Goal: Check status: Check status

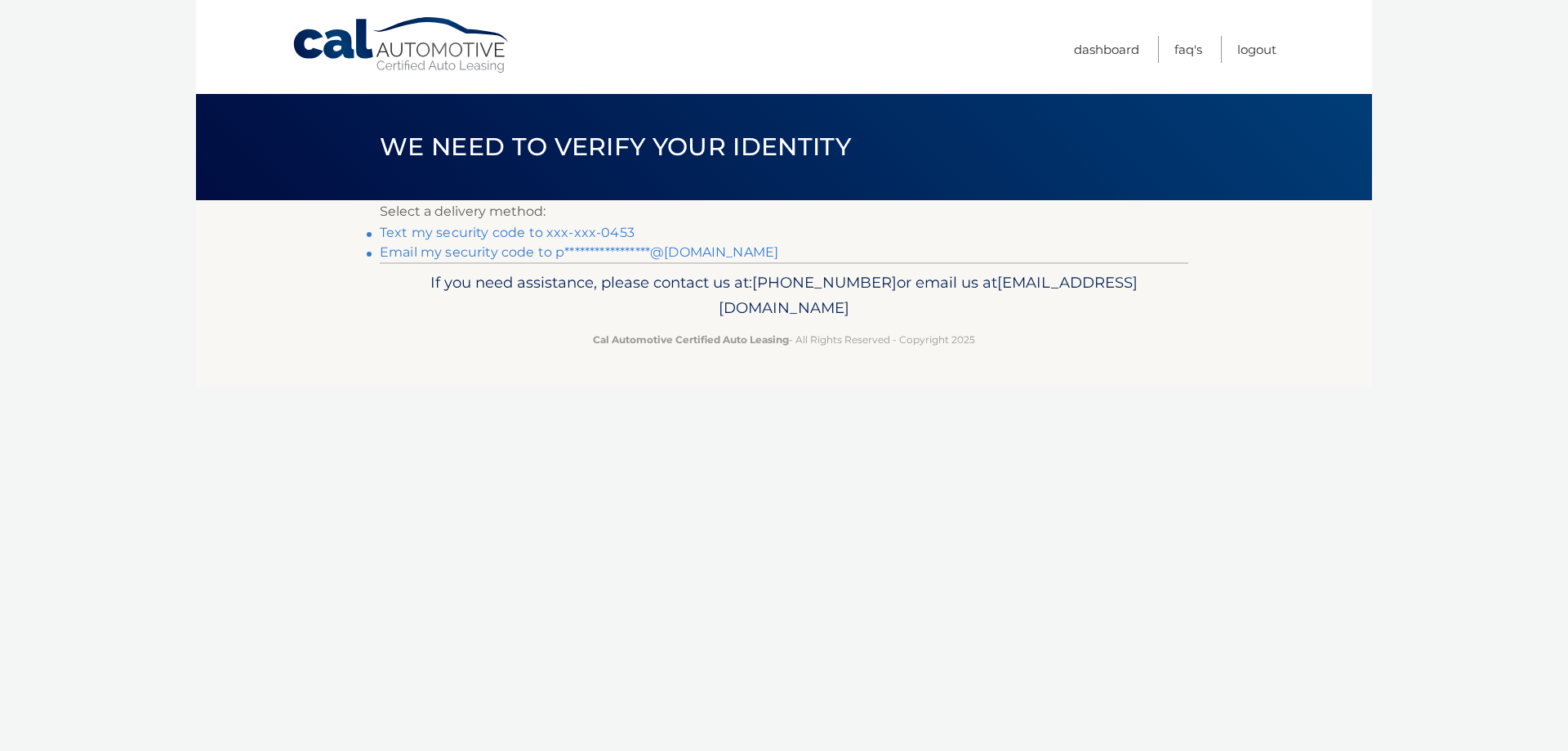
click at [589, 231] on link "Text my security code to xxx-xxx-0453" at bounding box center [507, 233] width 255 height 16
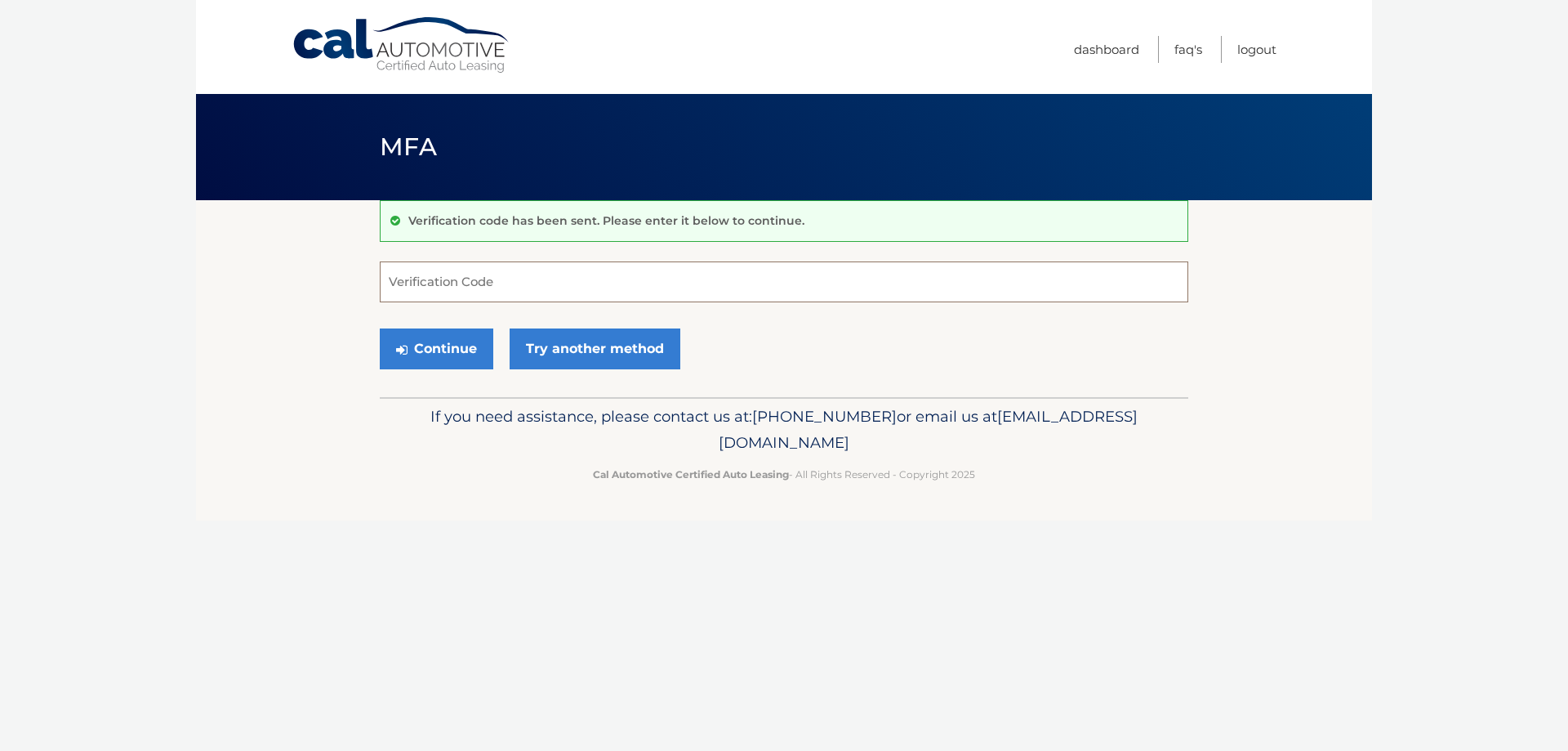
click at [530, 274] on input "Verification Code" at bounding box center [784, 282] width 808 height 41
type input "731320"
click at [405, 366] on button "Continue" at bounding box center [436, 349] width 114 height 41
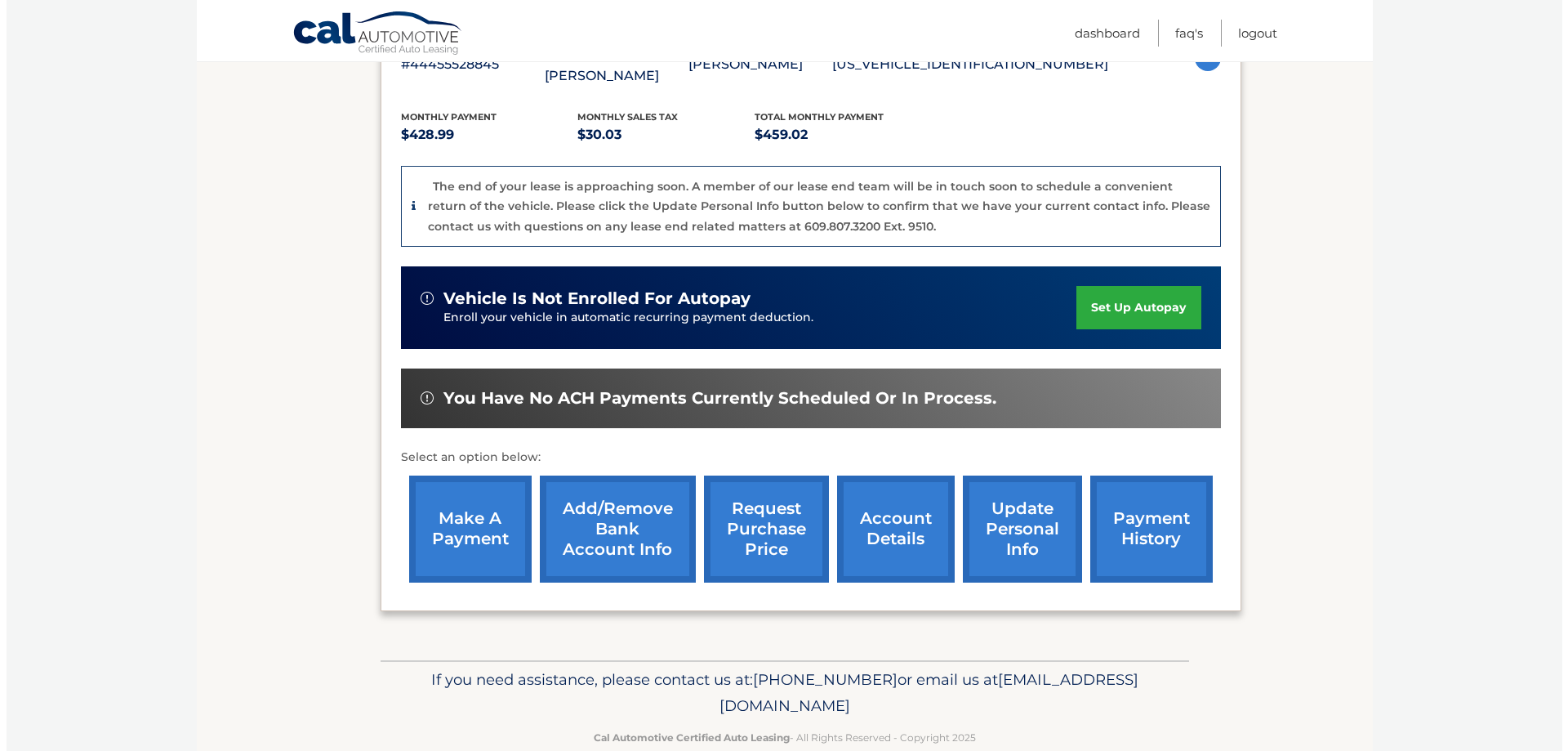
scroll to position [341, 0]
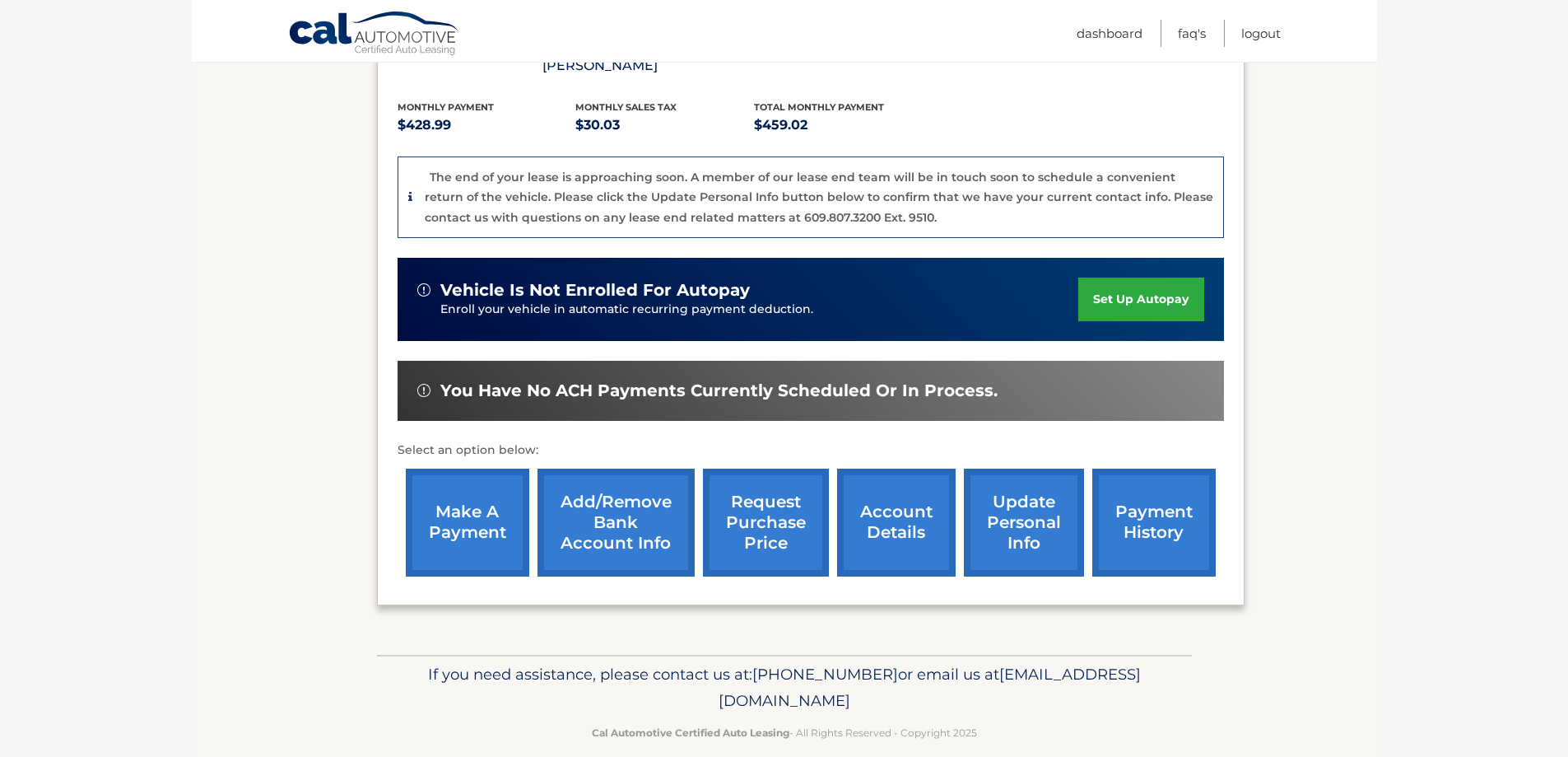
click at [754, 513] on link "request purchase price" at bounding box center [766, 522] width 126 height 108
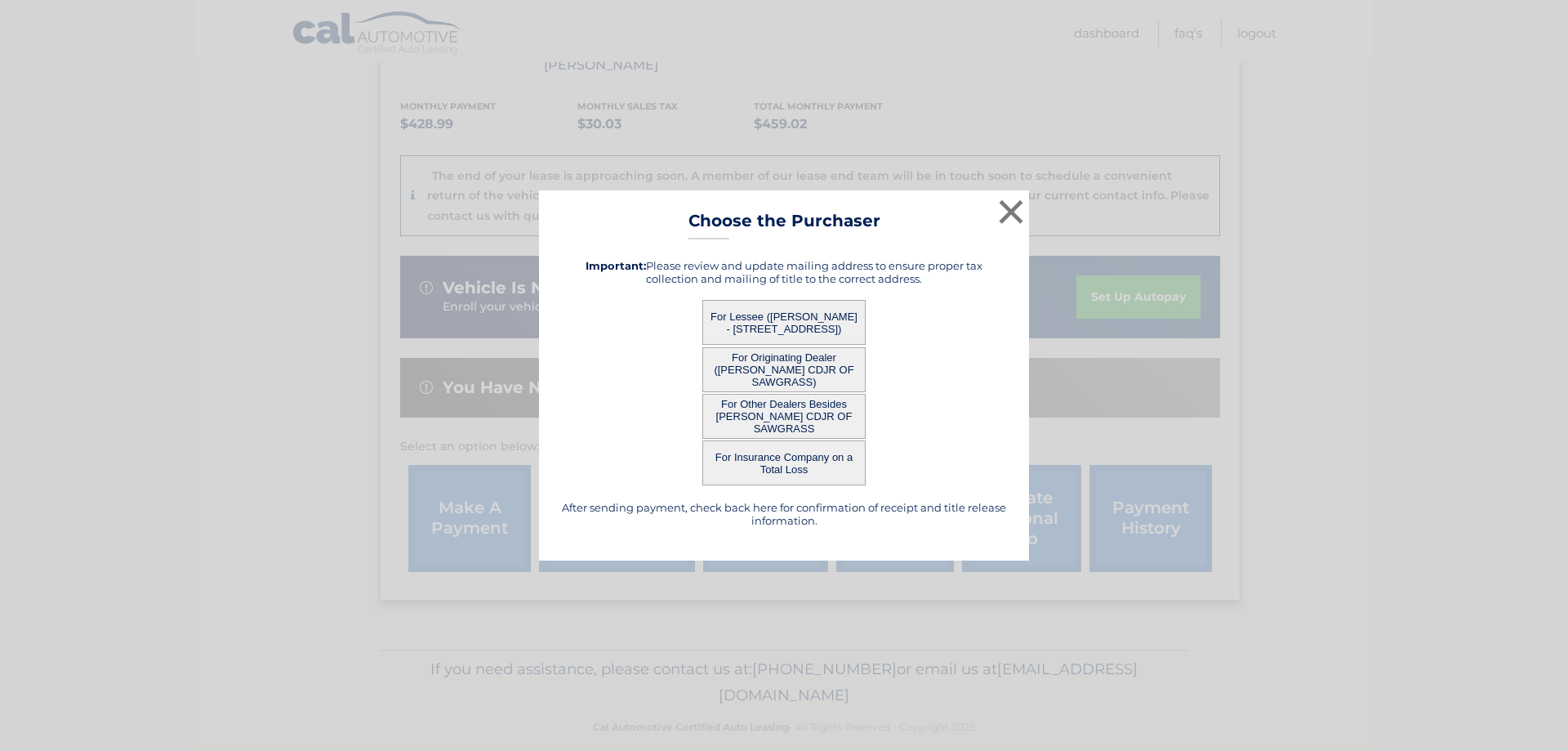
click at [786, 322] on button "For Lessee (JENNIFER PEREZ - 8045 SW 107TH AVE 117, , MIAMI, FL 33173)" at bounding box center [784, 322] width 164 height 45
